Goal: Complete application form

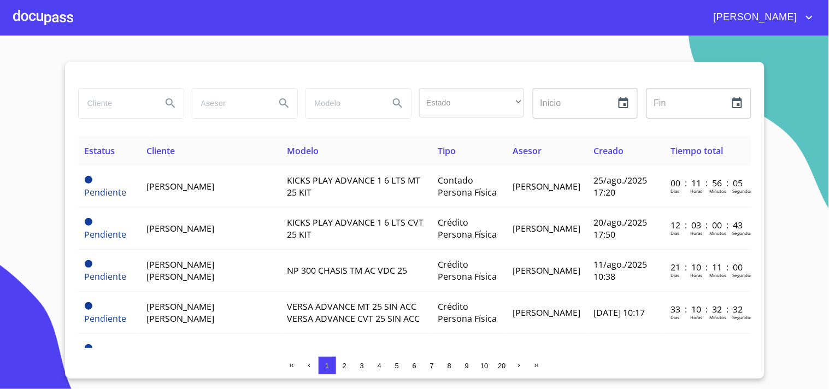
click at [51, 25] on div at bounding box center [43, 17] width 60 height 35
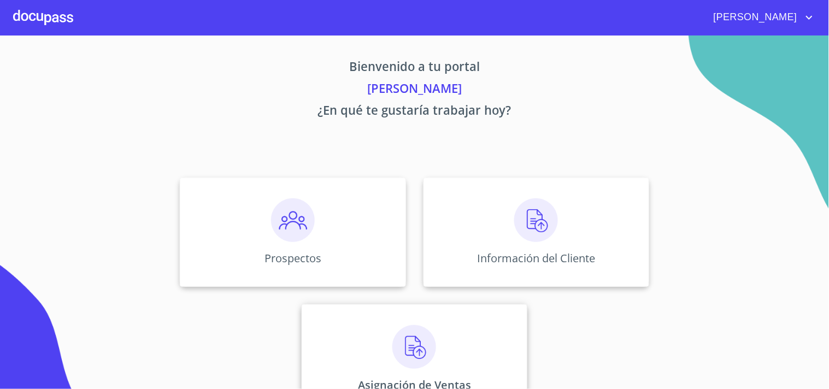
click at [477, 314] on div "Asignación de Ventas" at bounding box center [415, 358] width 226 height 109
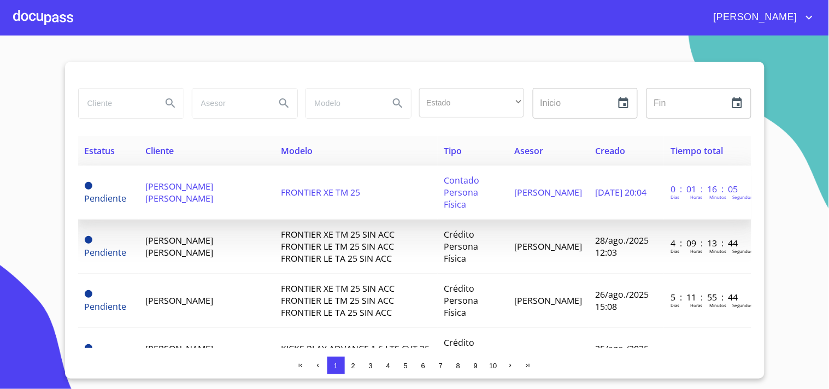
click at [213, 197] on span "[PERSON_NAME] [PERSON_NAME]" at bounding box center [179, 192] width 68 height 24
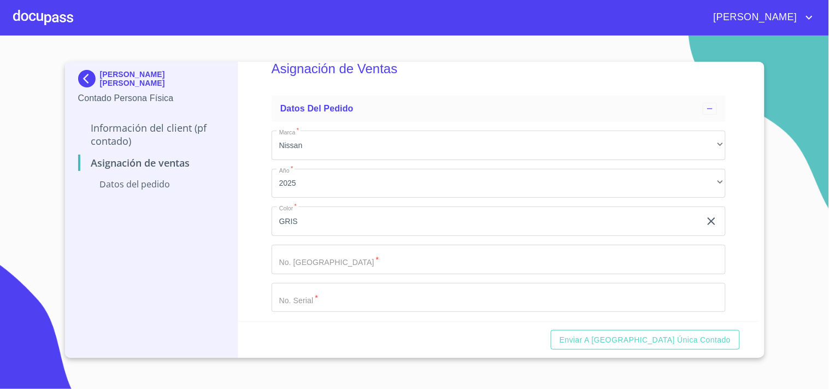
scroll to position [36, 0]
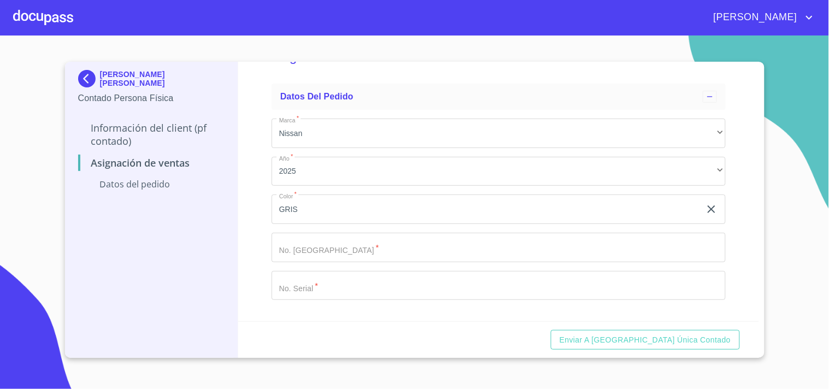
click at [381, 224] on input "Marca   *" at bounding box center [485, 208] width 429 height 29
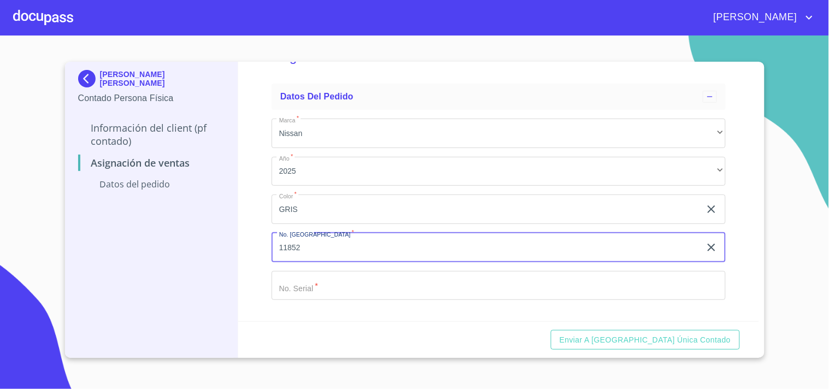
type input "11852"
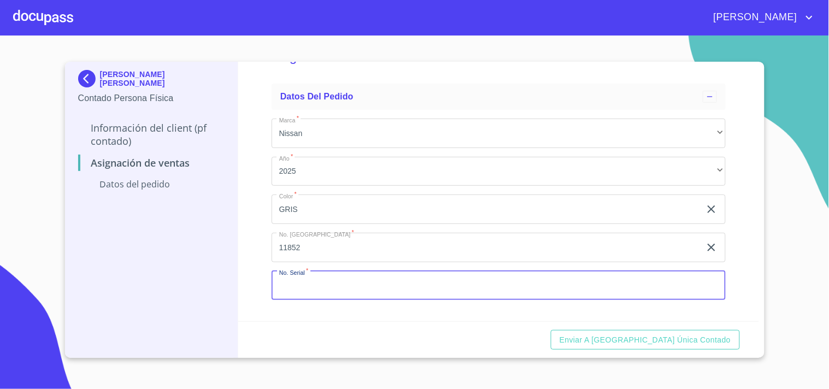
click at [372, 294] on input "Marca   *" at bounding box center [498, 285] width 454 height 29
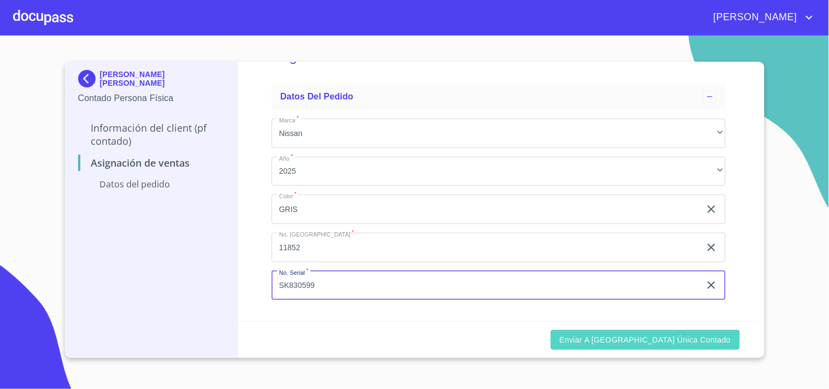
type input "SK830599"
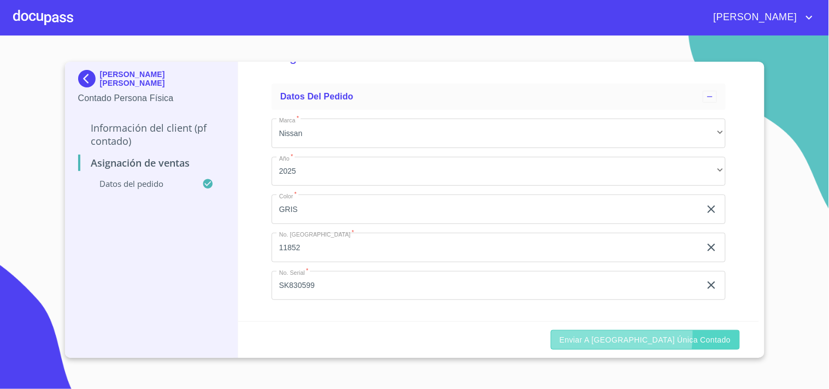
click at [612, 334] on span "Enviar a [GEOGRAPHIC_DATA] única contado" at bounding box center [645, 340] width 172 height 14
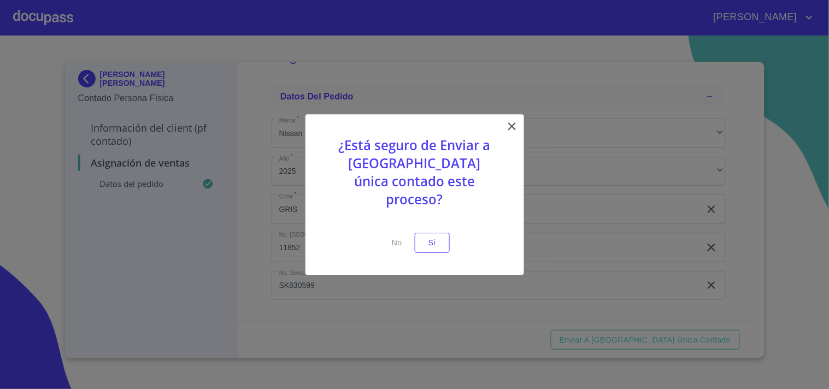
click at [444, 243] on div "¿Está seguro de Enviar a [GEOGRAPHIC_DATA] única contado este proceso? No Si" at bounding box center [414, 194] width 218 height 161
click at [444, 236] on button "Si" at bounding box center [432, 243] width 35 height 20
